Goal: Task Accomplishment & Management: Use online tool/utility

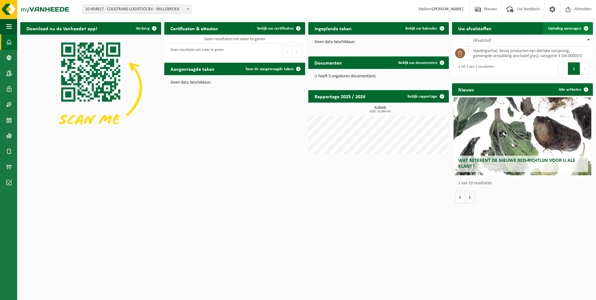
click at [572, 27] on span "Ophaling aanvragen" at bounding box center [564, 28] width 33 height 4
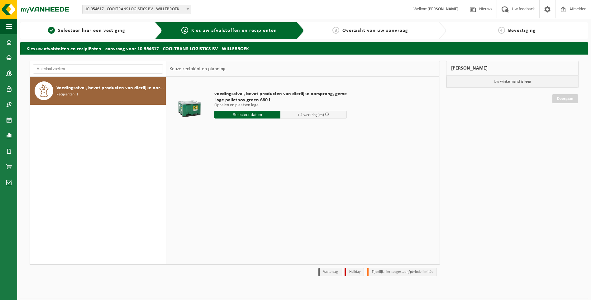
click at [261, 117] on input "text" at bounding box center [247, 115] width 66 height 8
click at [285, 127] on icon at bounding box center [285, 129] width 10 height 10
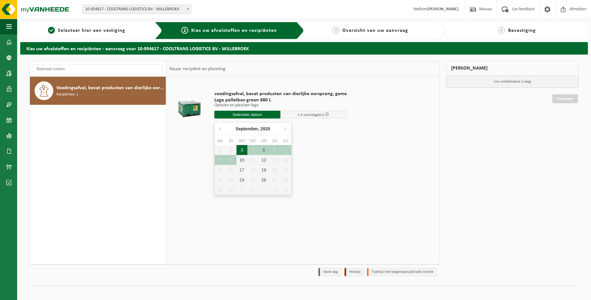
click at [243, 151] on div "3" at bounding box center [242, 150] width 11 height 10
type input "Van 2025-09-03"
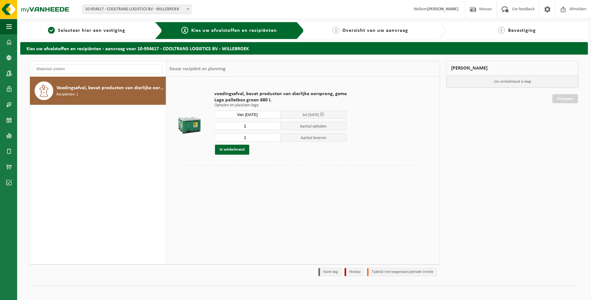
click at [247, 125] on input "1" at bounding box center [247, 126] width 66 height 8
type input "4"
click at [248, 139] on input "1" at bounding box center [247, 137] width 66 height 8
type input "0"
click at [234, 151] on button "In winkelmand" at bounding box center [232, 150] width 34 height 10
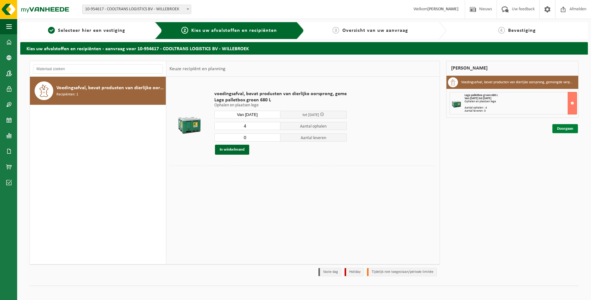
click at [565, 129] on link "Doorgaan" at bounding box center [566, 128] width 26 height 9
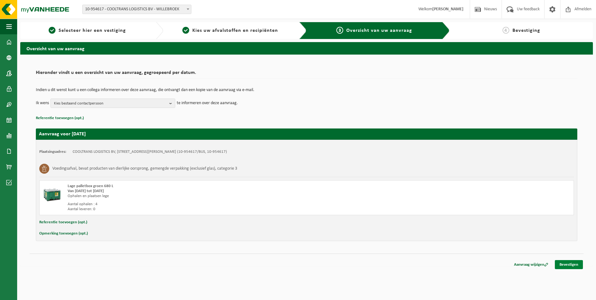
click at [569, 265] on link "Bevestigen" at bounding box center [569, 264] width 28 height 9
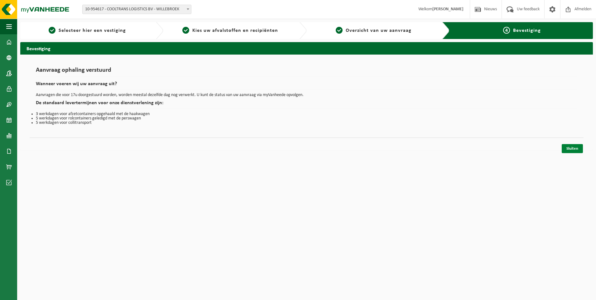
click at [570, 148] on link "Sluiten" at bounding box center [572, 148] width 21 height 9
